Goal: Find contact information: Find contact information

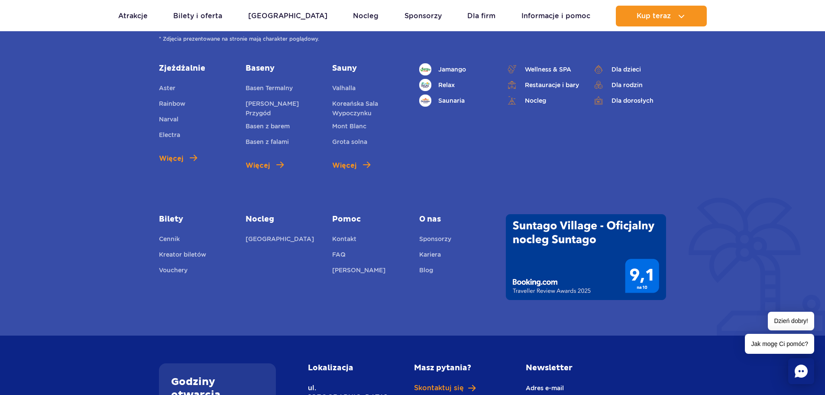
scroll to position [3075, 0]
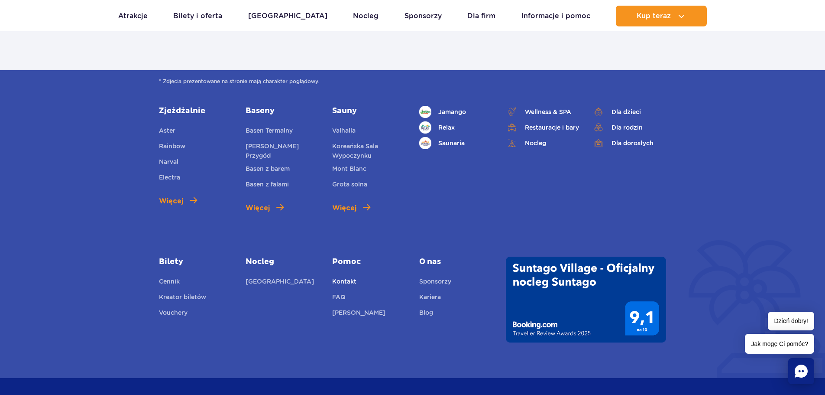
click at [342, 276] on link "Kontakt" at bounding box center [344, 282] width 24 height 12
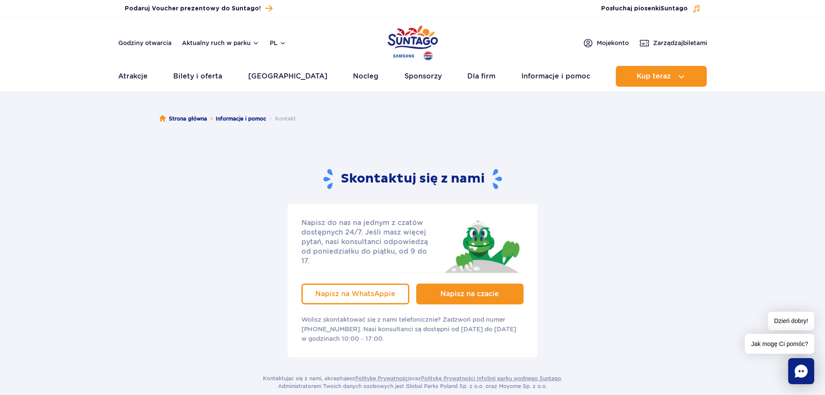
click at [469, 291] on link "Napisz na czacie" at bounding box center [470, 293] width 108 height 21
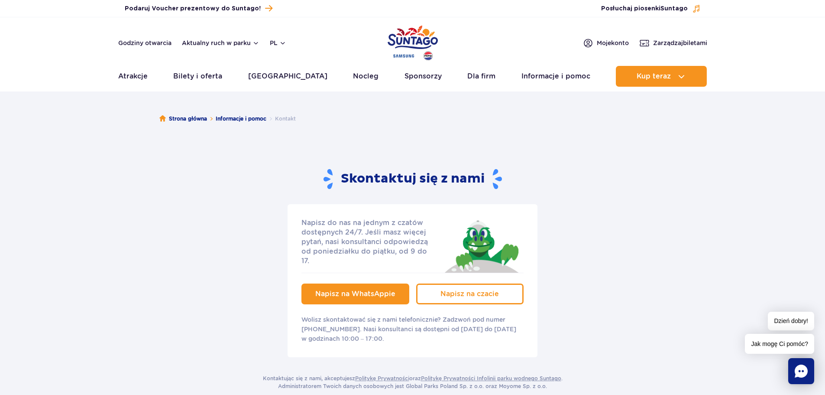
click at [372, 289] on span "Napisz na WhatsAppie" at bounding box center [355, 293] width 80 height 8
